Goal: Transaction & Acquisition: Purchase product/service

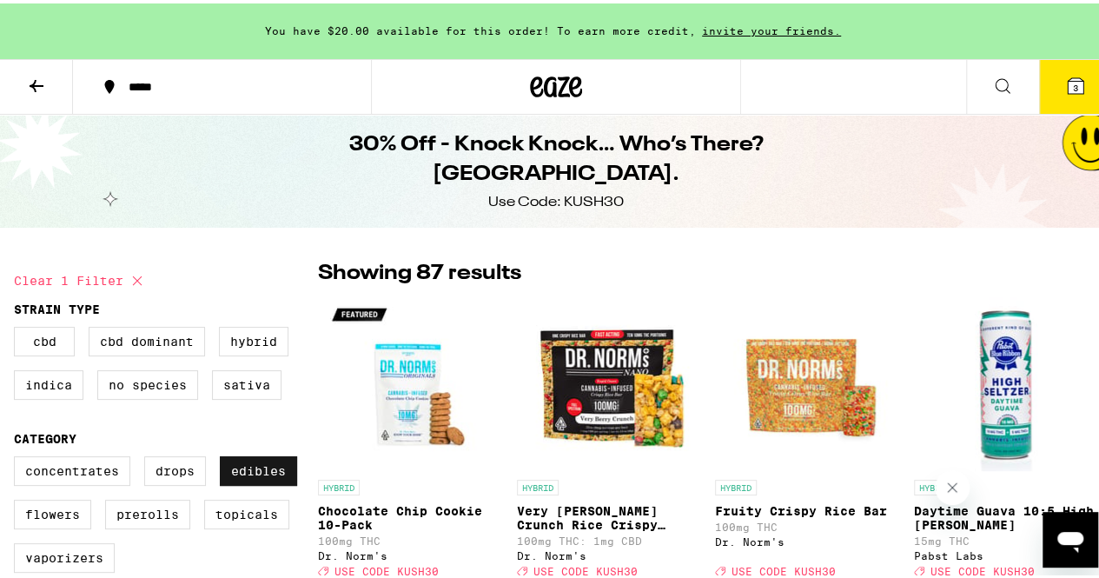
click at [271, 479] on label "Edibles" at bounding box center [258, 468] width 77 height 30
click at [18, 456] on input "Edibles" at bounding box center [17, 455] width 1 height 1
checkbox input "false"
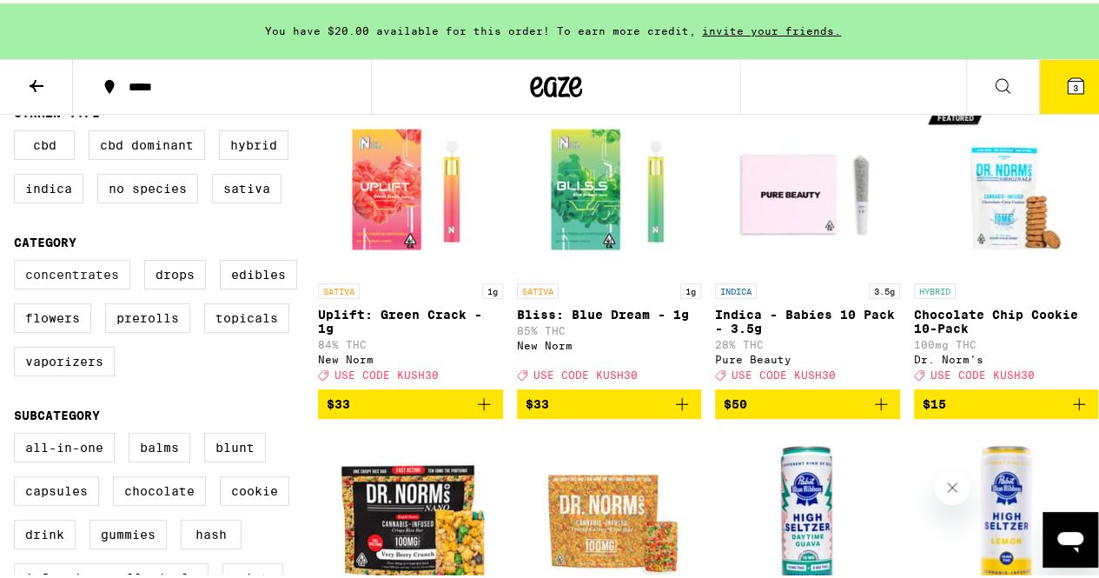
scroll to position [204, 0]
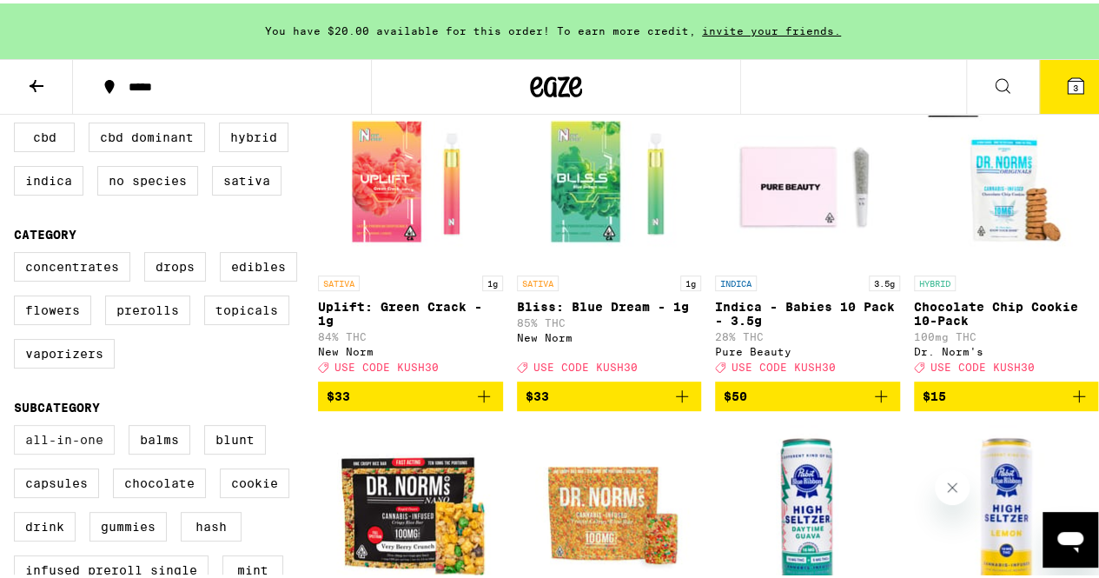
click at [103, 451] on label "All-In-One" at bounding box center [64, 437] width 101 height 30
click at [18, 425] on input "All-In-One" at bounding box center [17, 424] width 1 height 1
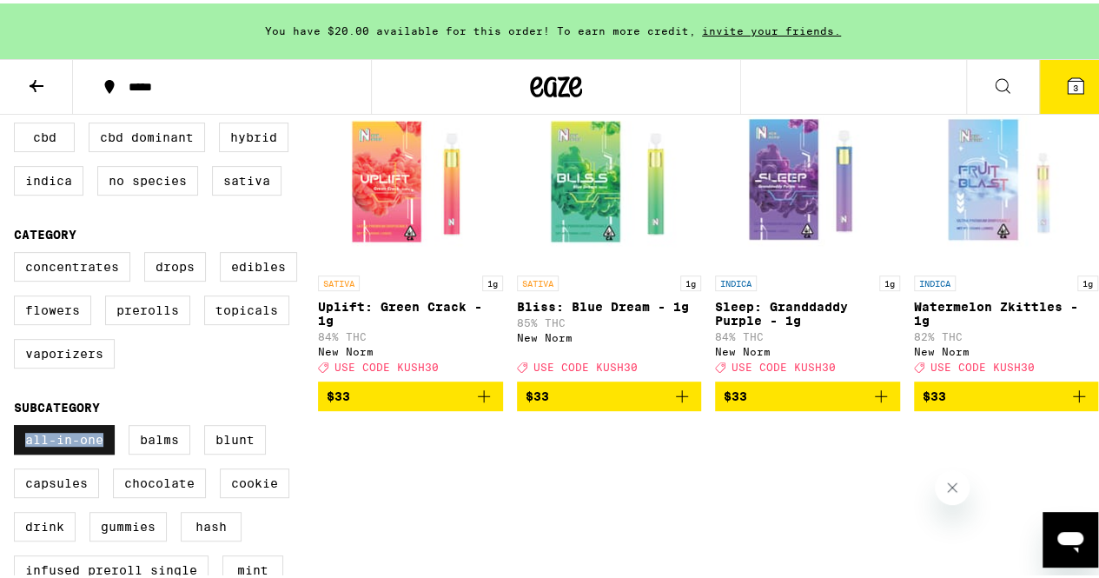
click at [103, 451] on label "All-In-One" at bounding box center [64, 437] width 101 height 30
click at [18, 425] on input "All-In-One" at bounding box center [17, 424] width 1 height 1
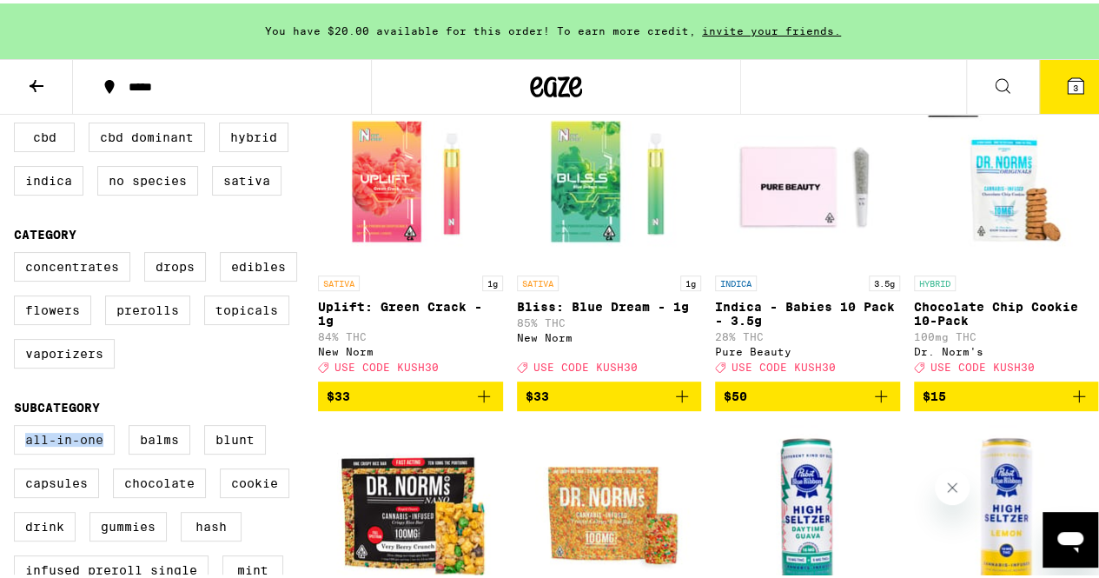
click at [103, 451] on label "All-In-One" at bounding box center [64, 437] width 101 height 30
click at [18, 425] on input "All-In-One" at bounding box center [17, 424] width 1 height 1
checkbox input "true"
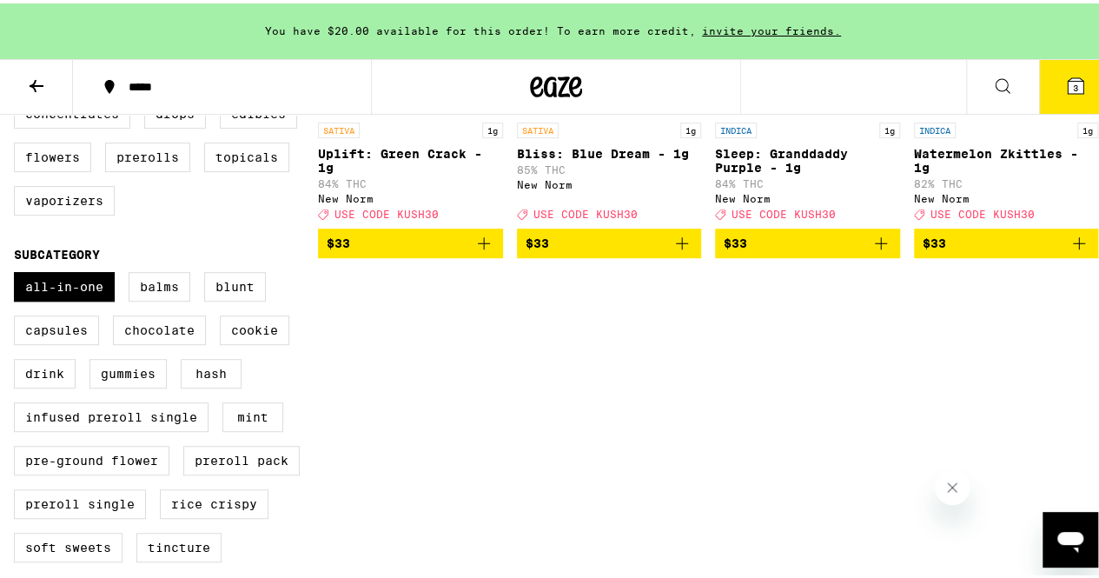
scroll to position [356, 0]
